Goal: Task Accomplishment & Management: Manage account settings

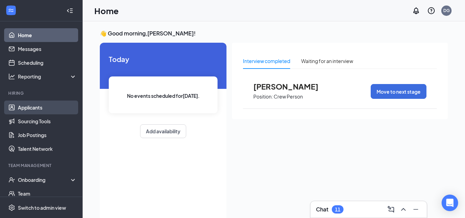
click at [34, 105] on link "Applicants" at bounding box center [47, 108] width 59 height 14
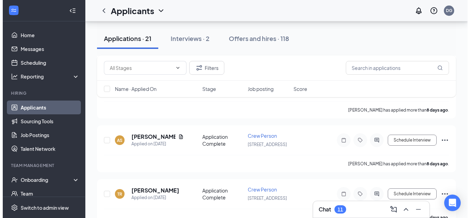
scroll to position [1051, 0]
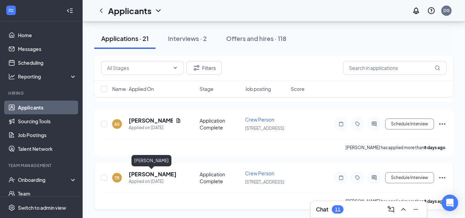
click at [144, 175] on h5 "[PERSON_NAME]" at bounding box center [153, 174] width 48 height 8
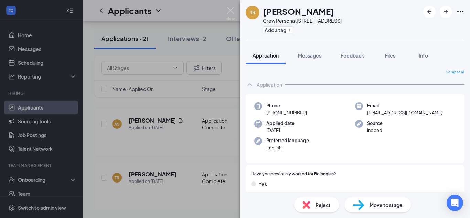
click at [224, 141] on div "TR [PERSON_NAME] Crew Person at [STREET_ADDRESS] Add a tag Application Messages…" at bounding box center [235, 109] width 470 height 218
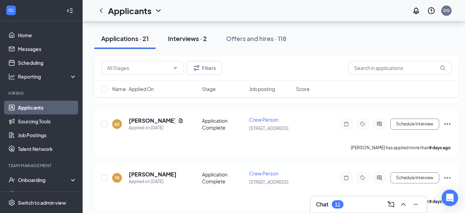
click at [184, 36] on div "Interviews · 2" at bounding box center [187, 38] width 39 height 9
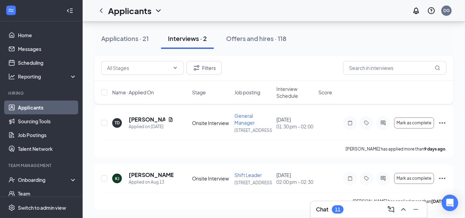
scroll to position [46, 0]
click at [38, 180] on div "Onboarding" at bounding box center [44, 179] width 53 height 7
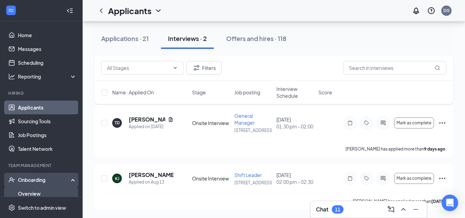
click at [36, 193] on link "Overview" at bounding box center [47, 194] width 59 height 14
